Goal: Find specific page/section: Find specific page/section

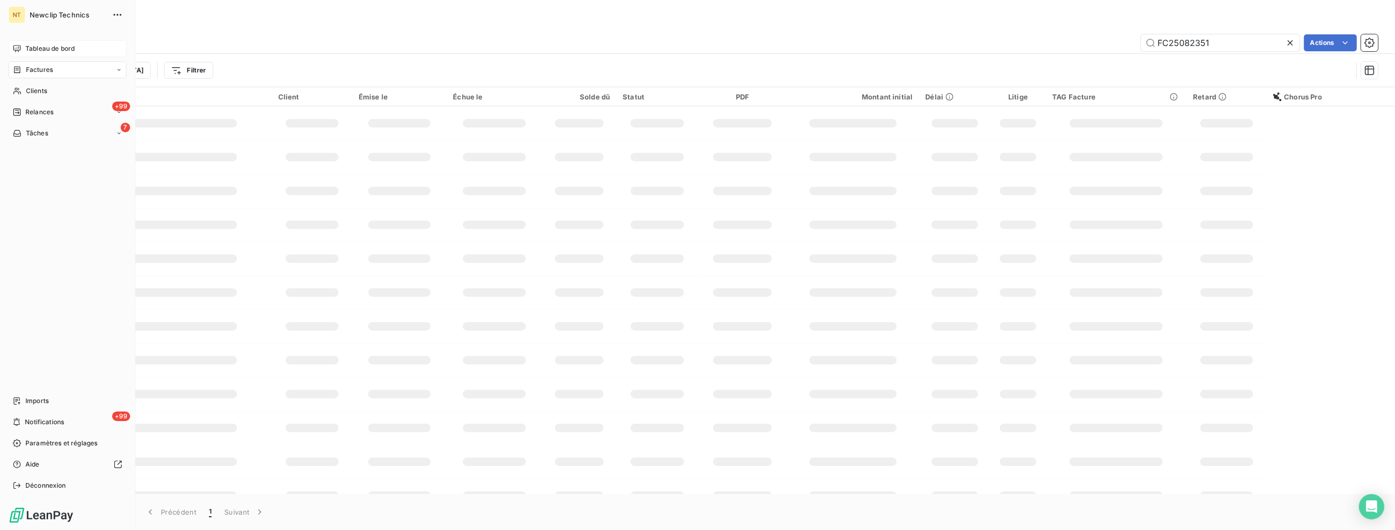
click at [21, 50] on icon at bounding box center [17, 48] width 8 height 8
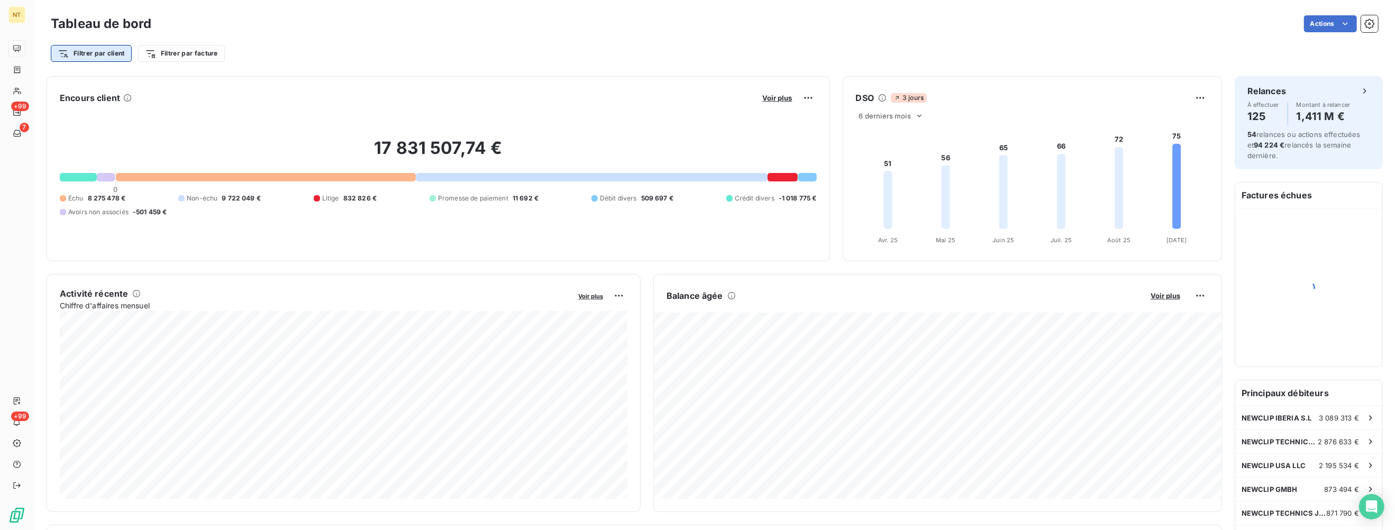
click at [114, 57] on html "NT +99 7 +99 Tableau de bord Actions Filtrer par client Filtrer par facture Enc…" at bounding box center [697, 265] width 1395 height 530
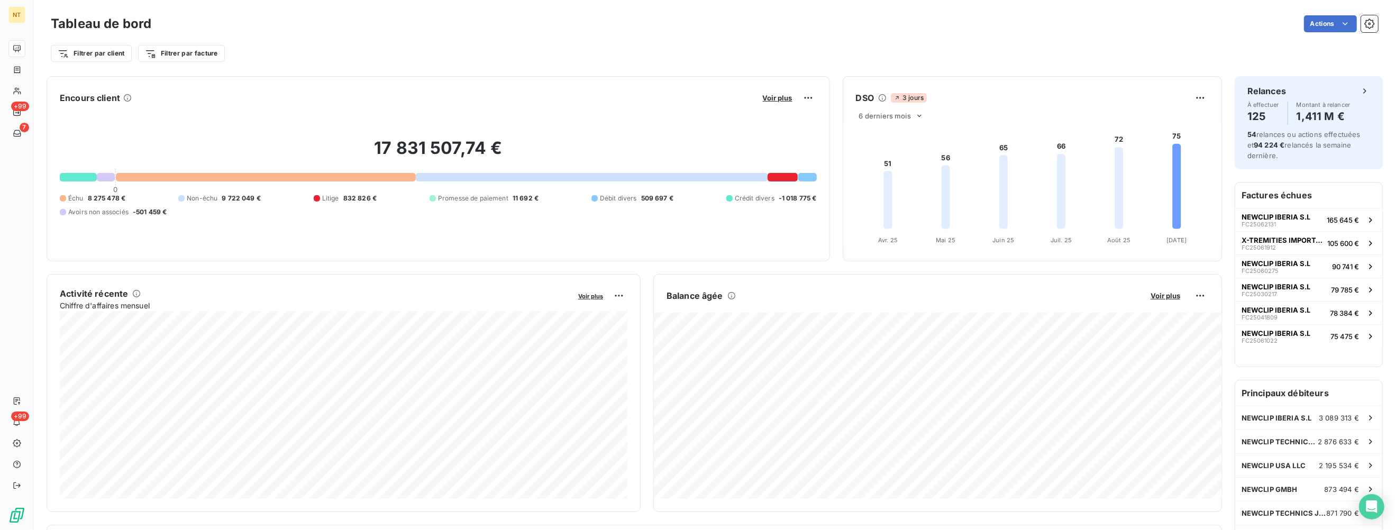
click at [111, 53] on html "NT +99 7 +99 Tableau de bord Actions Filtrer par client Filtrer par facture Enc…" at bounding box center [697, 265] width 1395 height 530
click at [155, 178] on div at bounding box center [265, 177] width 299 height 8
click at [141, 175] on div at bounding box center [265, 177] width 299 height 8
click at [145, 178] on div at bounding box center [265, 177] width 299 height 8
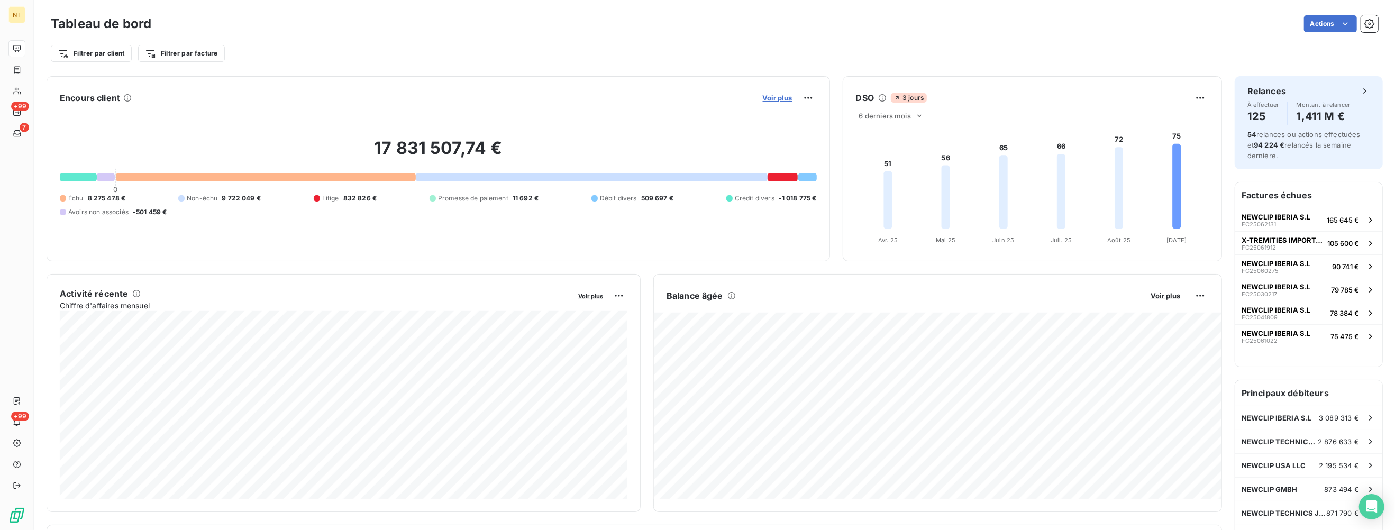
click at [776, 96] on span "Voir plus" at bounding box center [778, 98] width 30 height 8
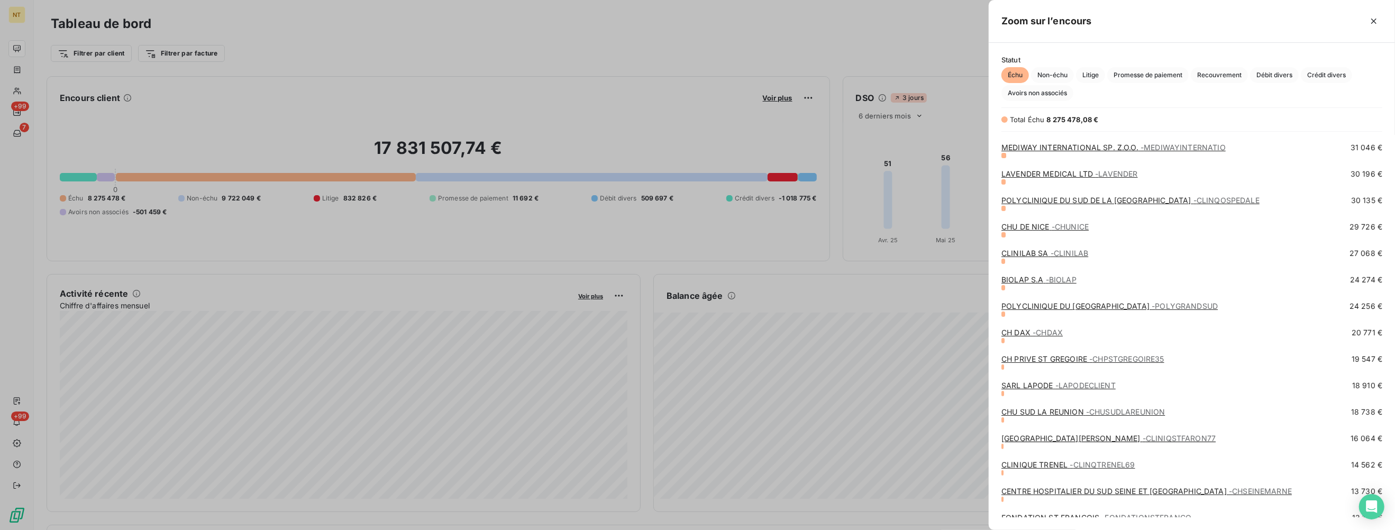
scroll to position [268, 0]
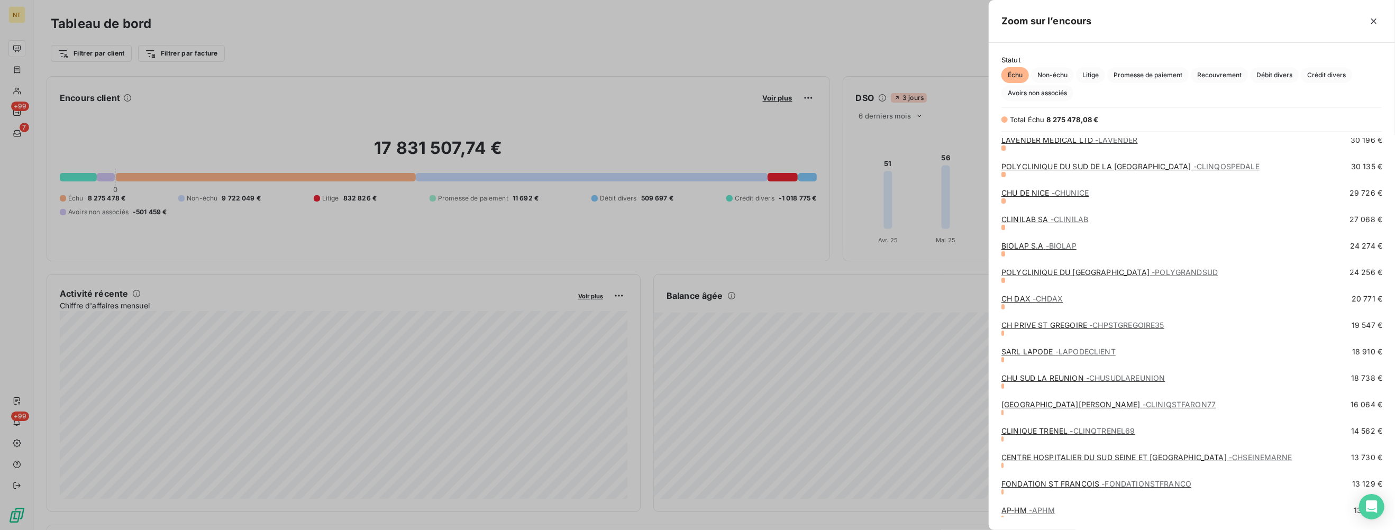
click at [614, 25] on div at bounding box center [697, 265] width 1395 height 530
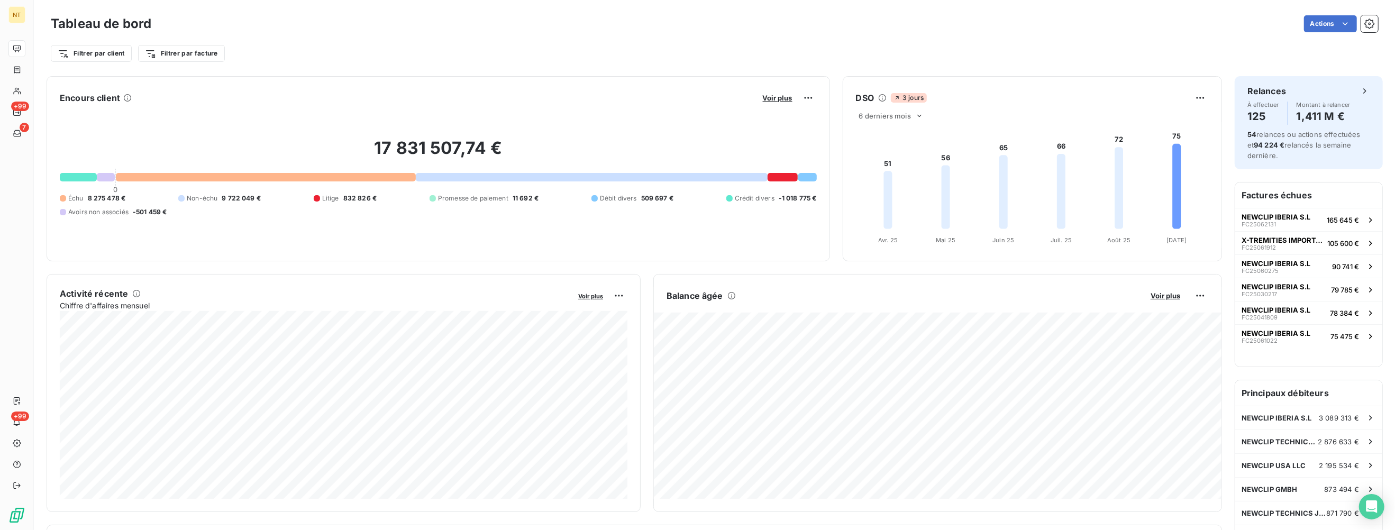
click at [343, 180] on div at bounding box center [265, 177] width 299 height 8
click at [141, 179] on div at bounding box center [265, 177] width 299 height 8
click at [134, 180] on div at bounding box center [265, 177] width 299 height 8
click at [129, 176] on div at bounding box center [265, 177] width 299 height 8
click at [784, 102] on span "Voir plus" at bounding box center [778, 98] width 30 height 8
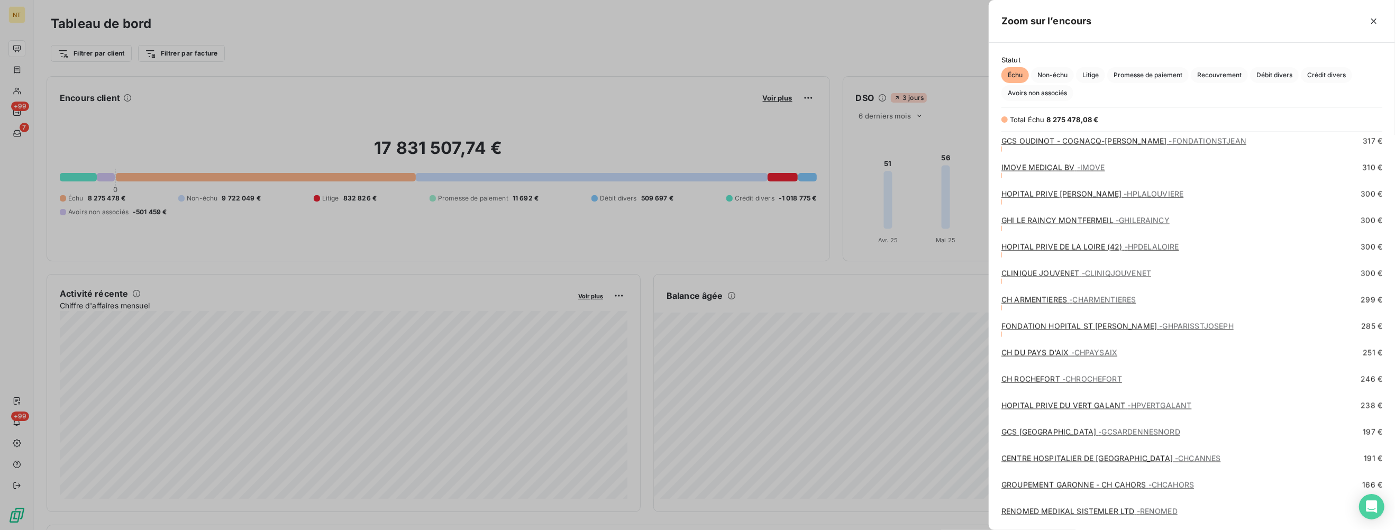
scroll to position [5765, 0]
click at [447, 35] on div at bounding box center [697, 265] width 1395 height 530
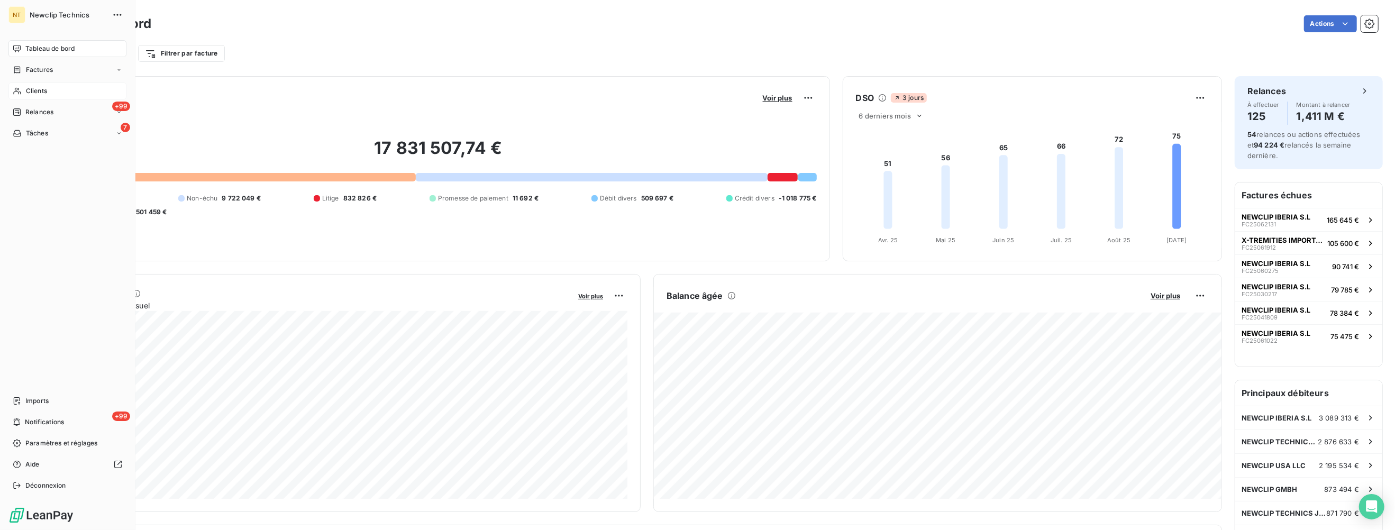
click at [34, 88] on span "Clients" at bounding box center [36, 91] width 21 height 10
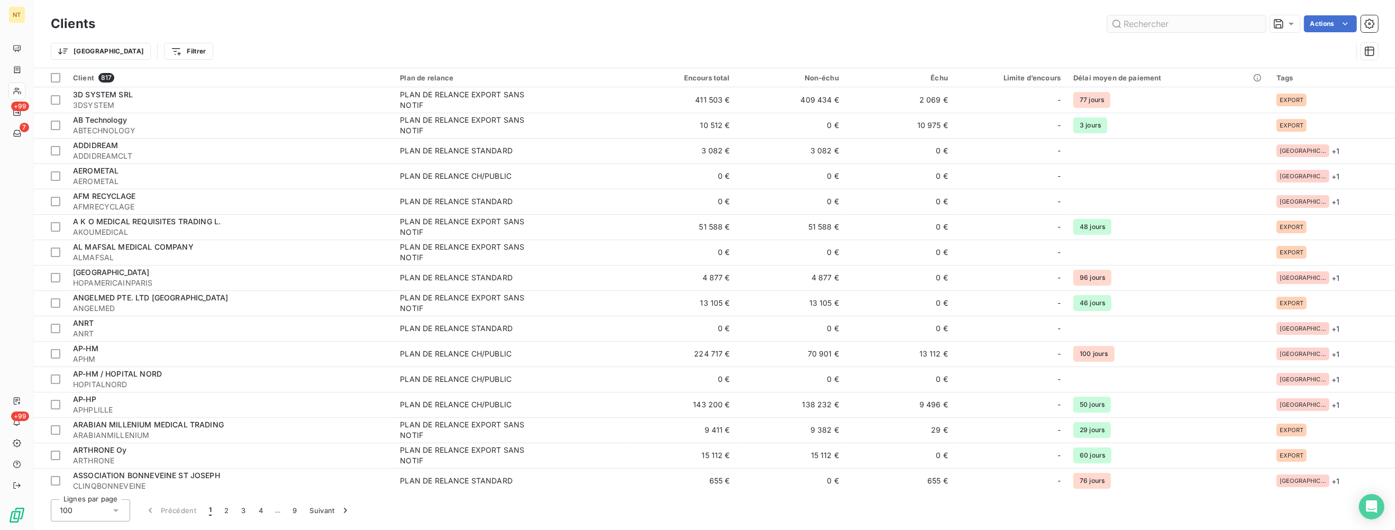
click at [1177, 16] on input "text" at bounding box center [1186, 23] width 159 height 17
click at [1183, 19] on input "text" at bounding box center [1186, 23] width 159 height 17
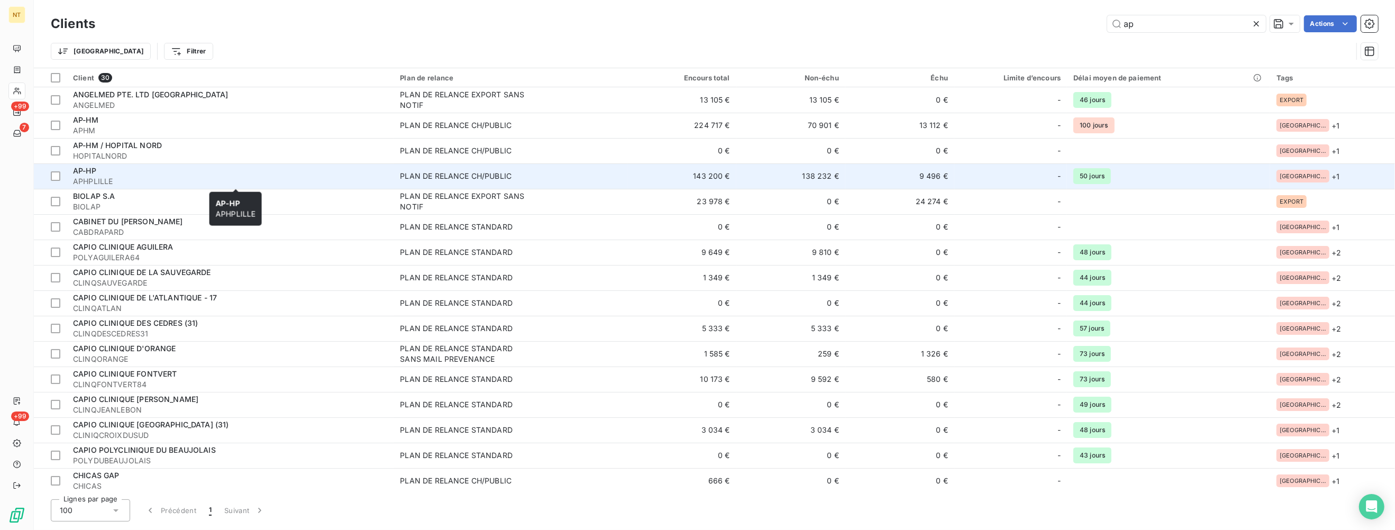
type input "ap"
click at [95, 171] on span "AP-HP" at bounding box center [84, 170] width 23 height 9
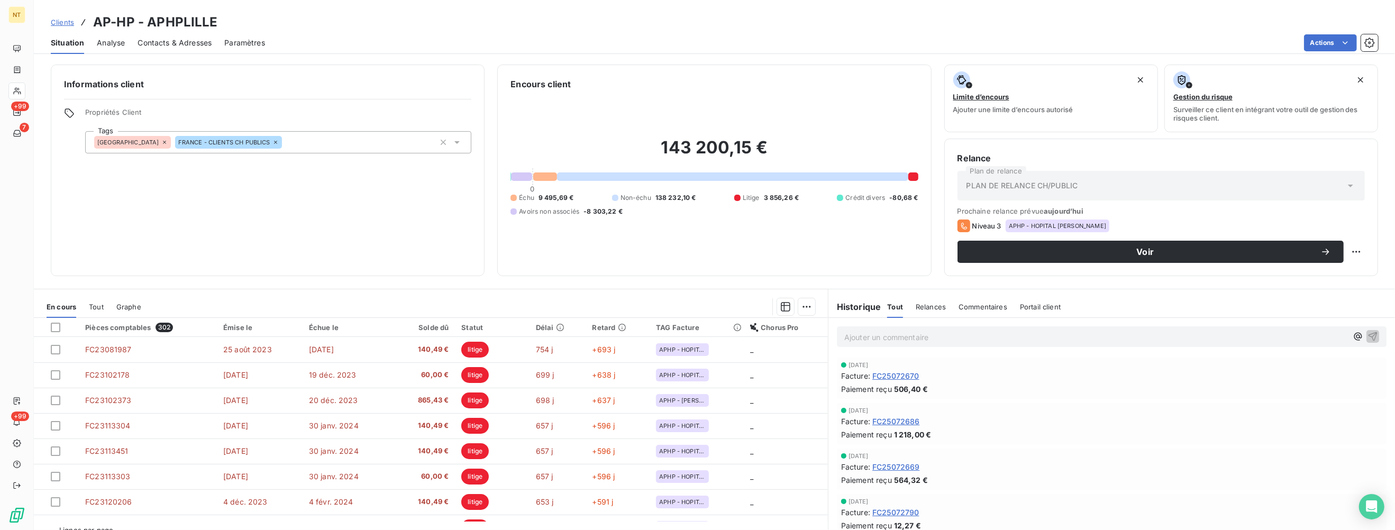
click at [632, 22] on div "Clients AP-HP - APHPLILLE" at bounding box center [714, 22] width 1361 height 19
